Goal: Book appointment/travel/reservation

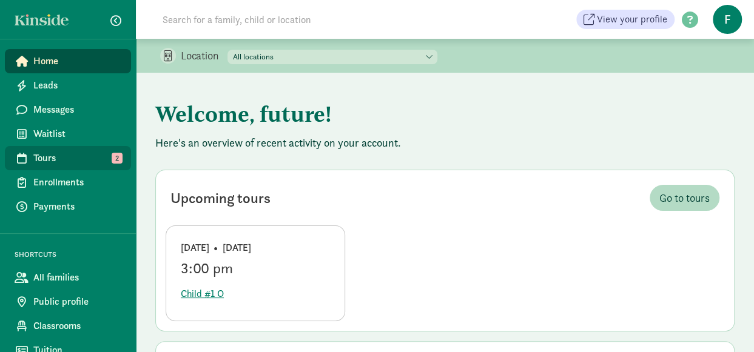
click at [104, 159] on span "Tours" at bounding box center [77, 158] width 88 height 15
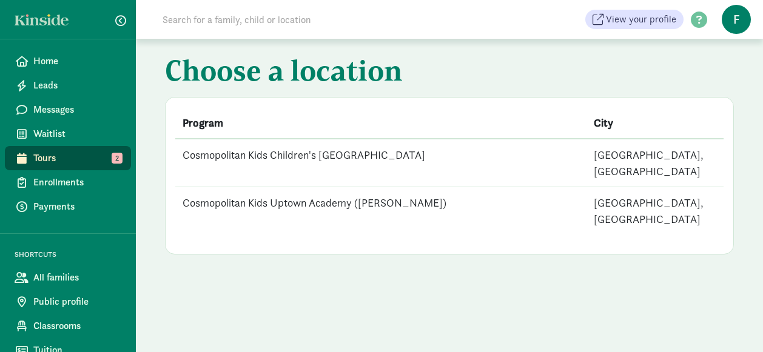
click at [435, 144] on td "Cosmopolitan Kids Children's [GEOGRAPHIC_DATA]" at bounding box center [380, 163] width 411 height 48
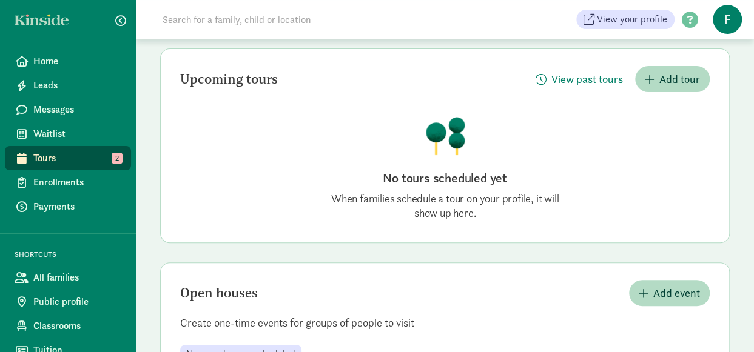
scroll to position [61, 0]
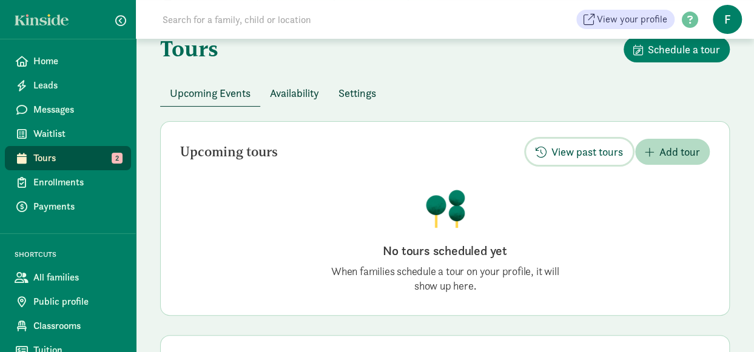
click at [575, 144] on span "View past tours" at bounding box center [587, 152] width 72 height 16
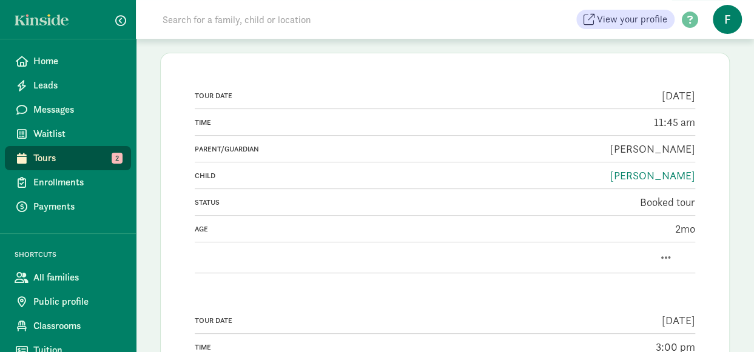
scroll to position [121, 0]
click at [53, 58] on span "Home" at bounding box center [77, 61] width 88 height 15
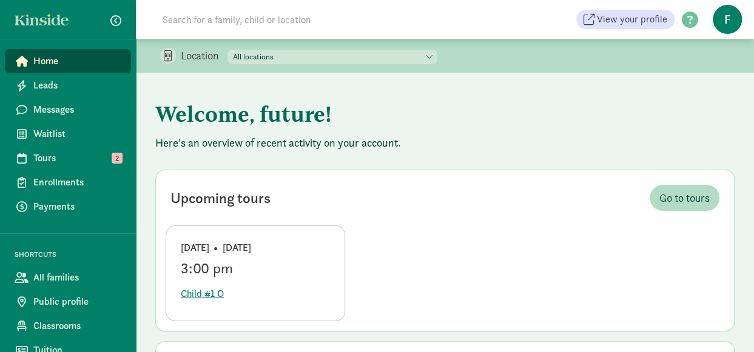
click at [293, 266] on div "3:00 pm" at bounding box center [255, 268] width 149 height 17
click at [200, 295] on span "Child #1 O" at bounding box center [202, 294] width 43 height 15
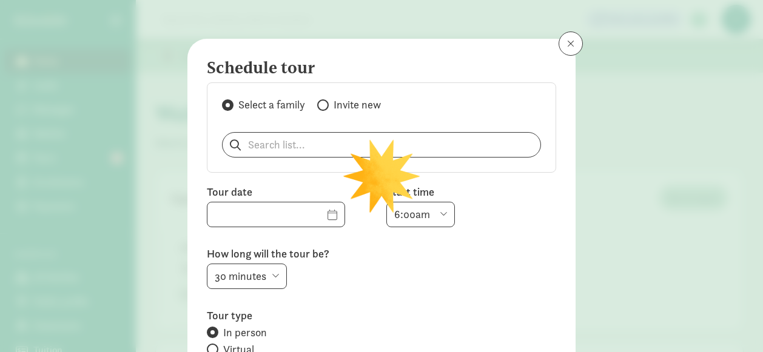
type input "[DATE]"
select select "3:00pm"
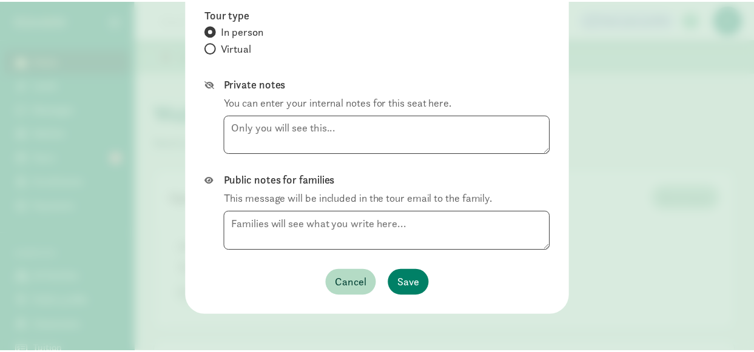
scroll to position [1, 0]
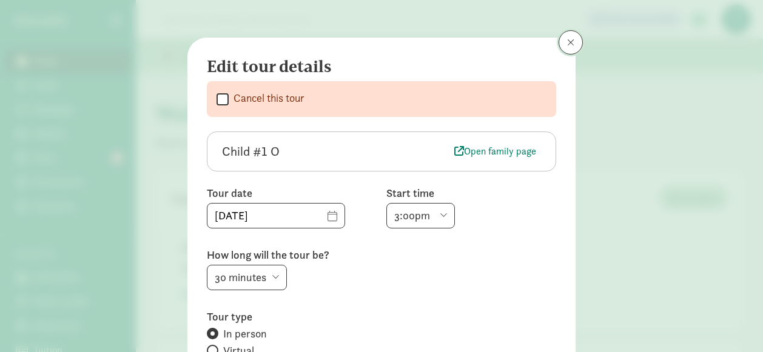
click at [567, 50] on button at bounding box center [570, 42] width 24 height 24
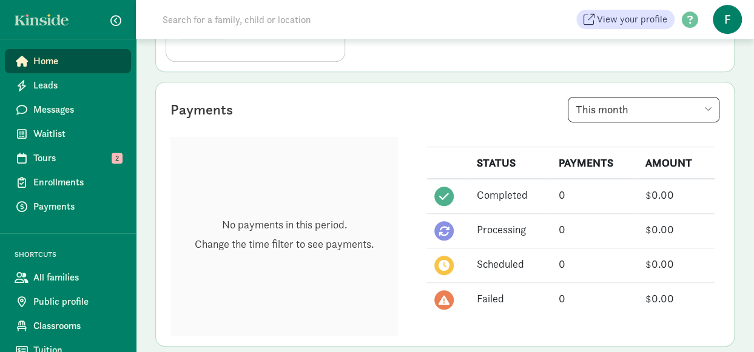
scroll to position [82, 0]
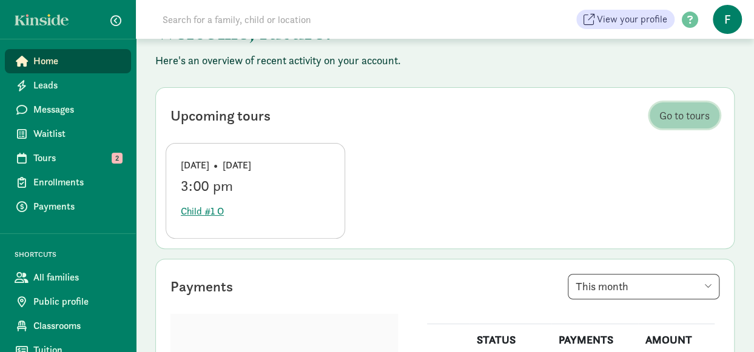
click at [679, 118] on span "Go to tours" at bounding box center [684, 115] width 50 height 16
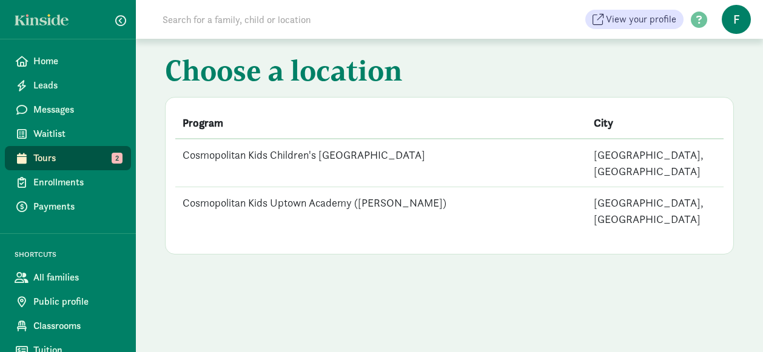
click at [409, 187] on td "Cosmopolitan Kids Uptown Academy ([PERSON_NAME])" at bounding box center [380, 211] width 411 height 48
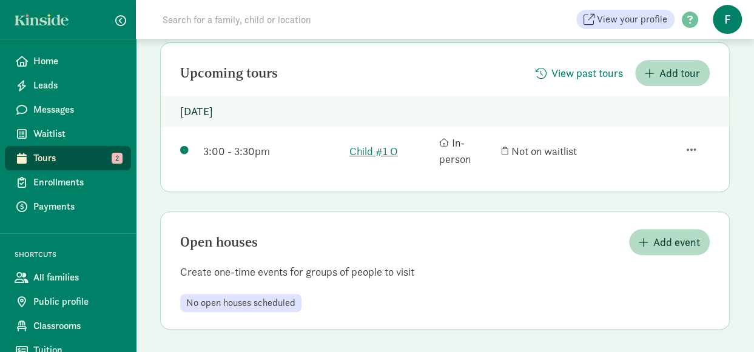
scroll to position [140, 0]
click at [376, 149] on link "Child #1 O" at bounding box center [391, 150] width 84 height 16
click at [50, 66] on span "Home" at bounding box center [77, 61] width 88 height 15
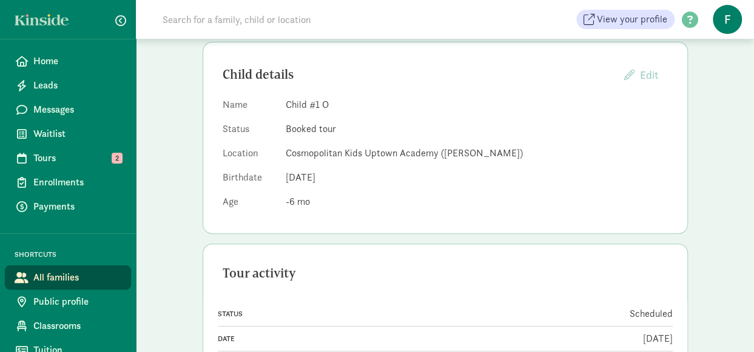
scroll to position [121, 0]
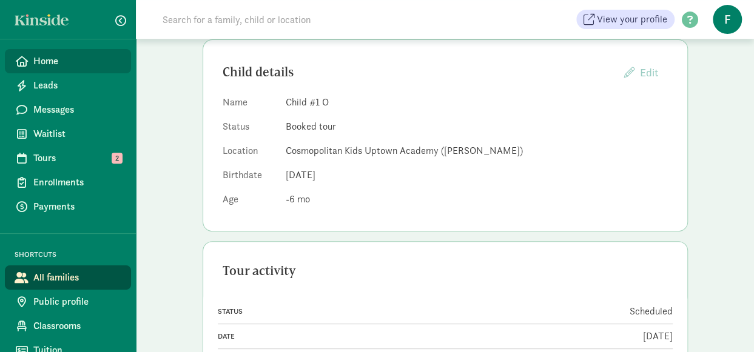
click at [58, 67] on span "Home" at bounding box center [77, 61] width 88 height 15
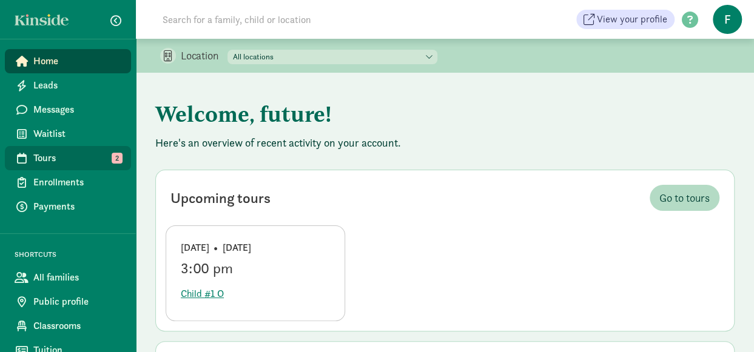
click at [68, 158] on span "Tours" at bounding box center [77, 158] width 88 height 15
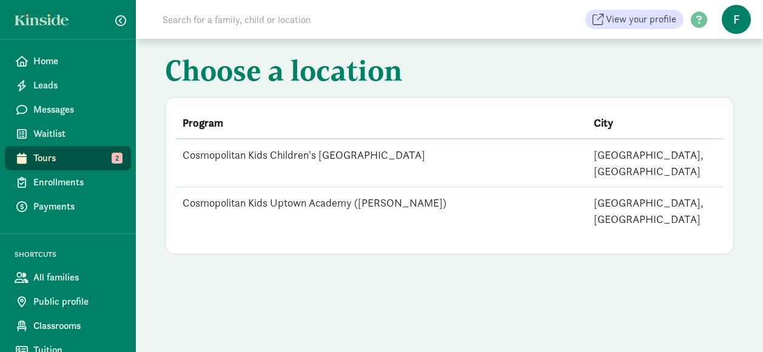
click at [224, 153] on td "Cosmopolitan Kids Children's [GEOGRAPHIC_DATA]" at bounding box center [380, 163] width 411 height 48
